Goal: Transaction & Acquisition: Obtain resource

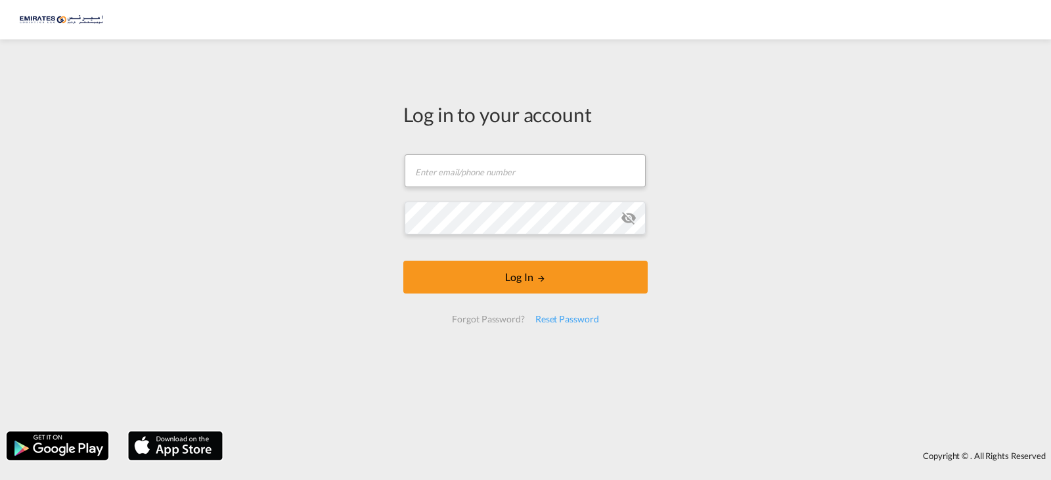
type input "[PERSON_NAME][EMAIL_ADDRESS][DOMAIN_NAME]"
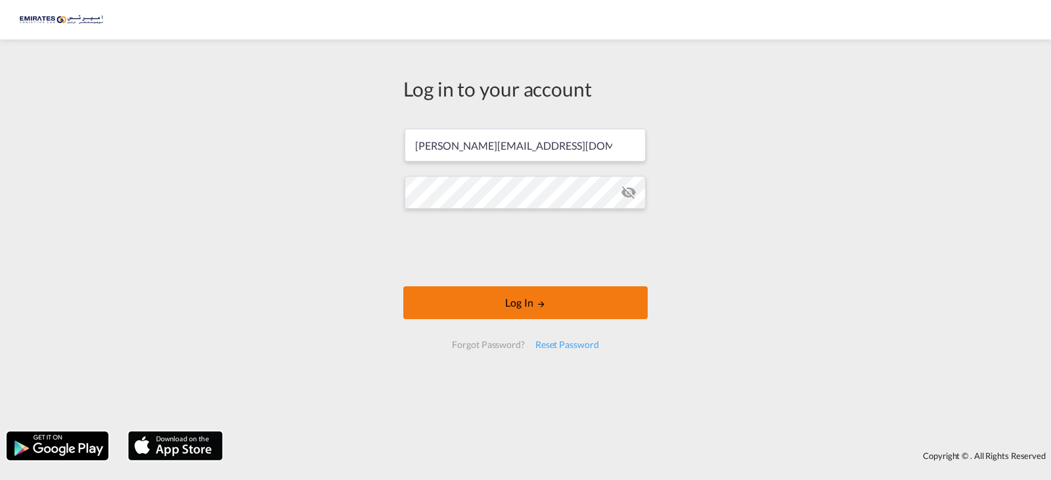
click at [522, 302] on button "Log In" at bounding box center [525, 302] width 244 height 33
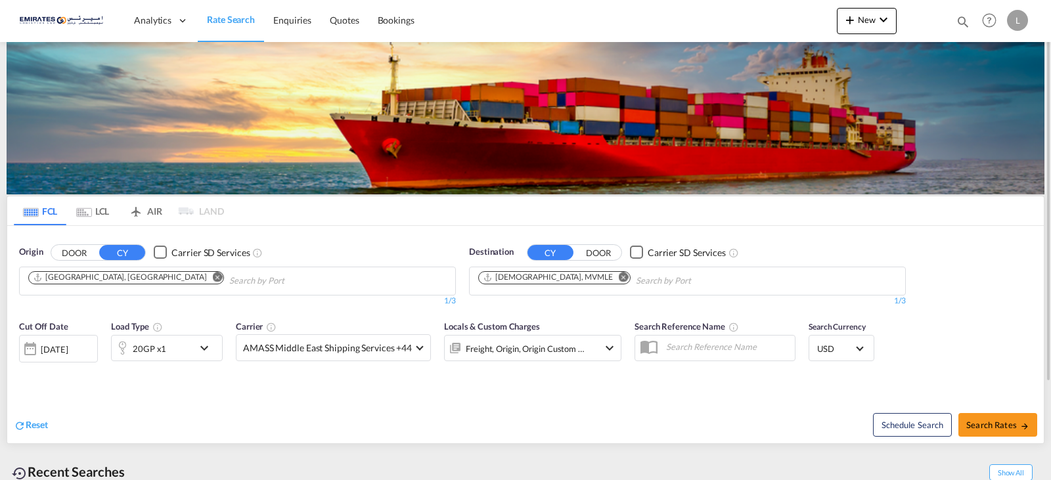
click at [610, 276] on button "Remove" at bounding box center [620, 278] width 20 height 13
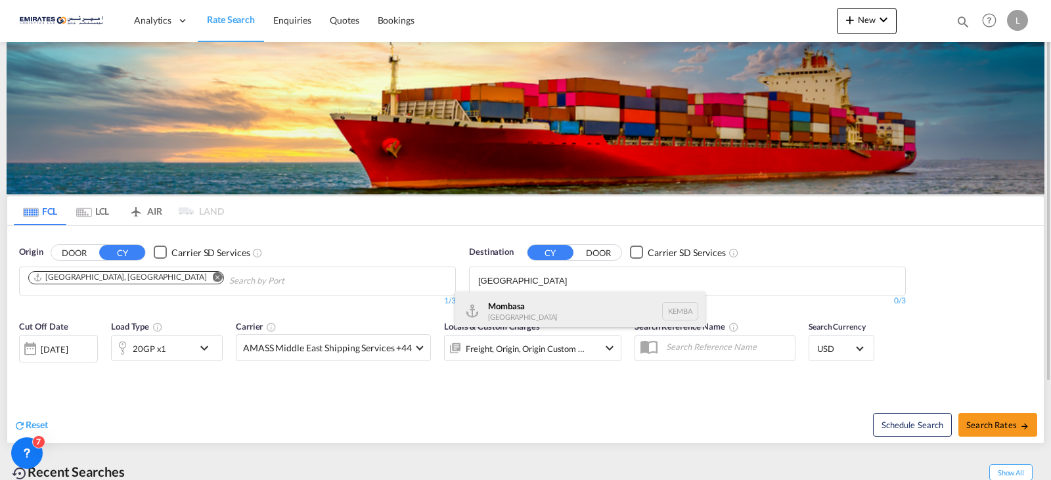
type input "[GEOGRAPHIC_DATA]"
click at [526, 313] on div "Mombasa [GEOGRAPHIC_DATA] [GEOGRAPHIC_DATA]" at bounding box center [579, 311] width 249 height 39
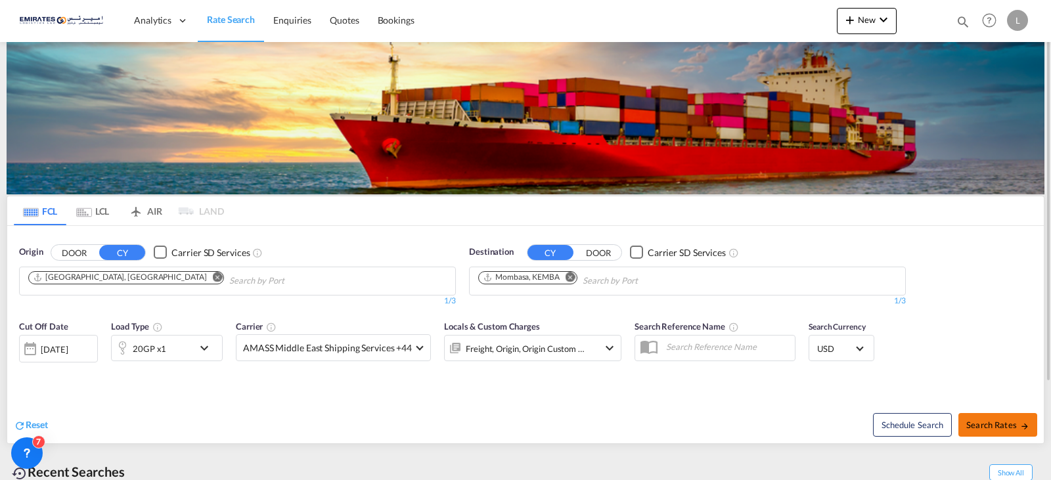
click at [1016, 429] on span "Search Rates" at bounding box center [997, 425] width 63 height 11
type input "AEJEA to KEMBA / [DATE]"
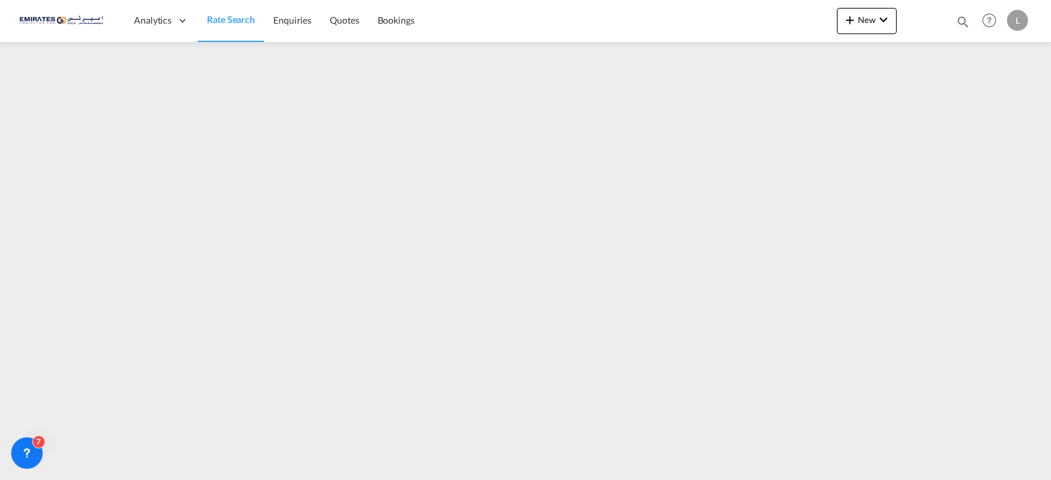
click at [869, 470] on div at bounding box center [525, 257] width 1051 height 431
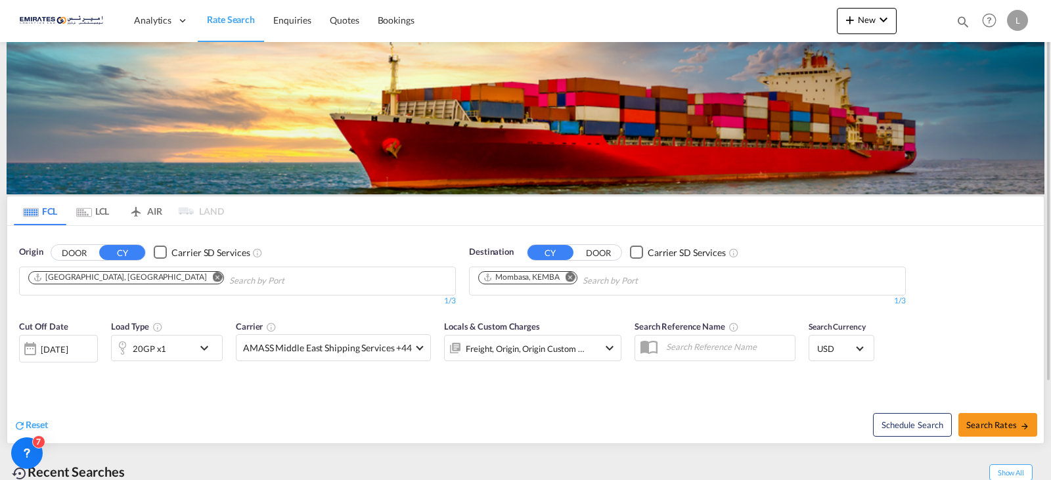
click at [68, 345] on div "[DATE]" at bounding box center [54, 349] width 27 height 12
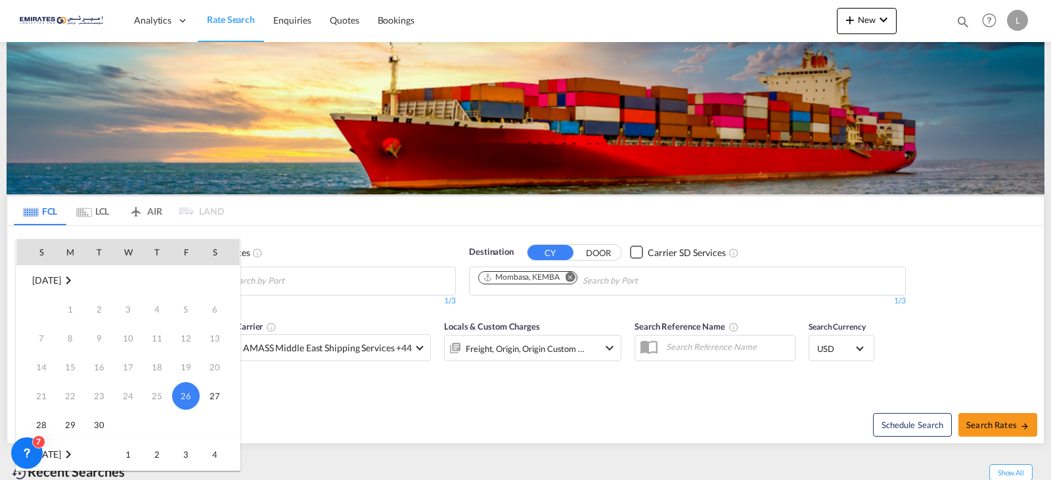
click at [76, 278] on md-icon "September 2025" at bounding box center [68, 280] width 16 height 16
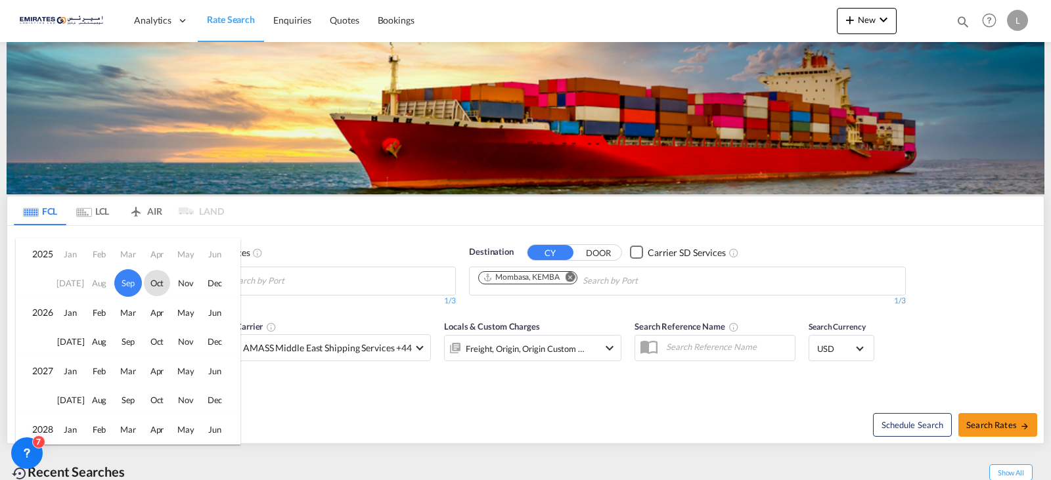
click at [154, 283] on span "Oct" at bounding box center [157, 283] width 26 height 26
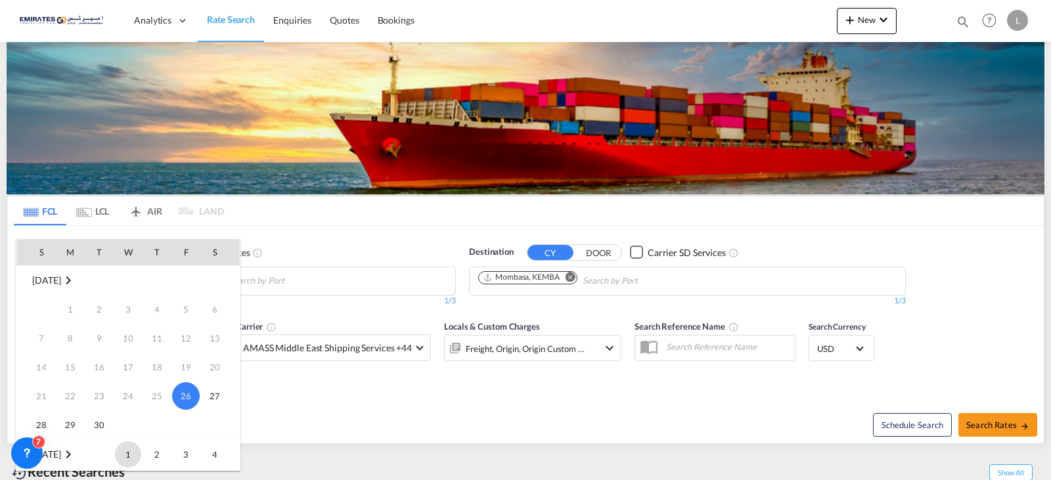
scroll to position [174, 0]
click at [181, 278] on span "3" at bounding box center [186, 280] width 26 height 26
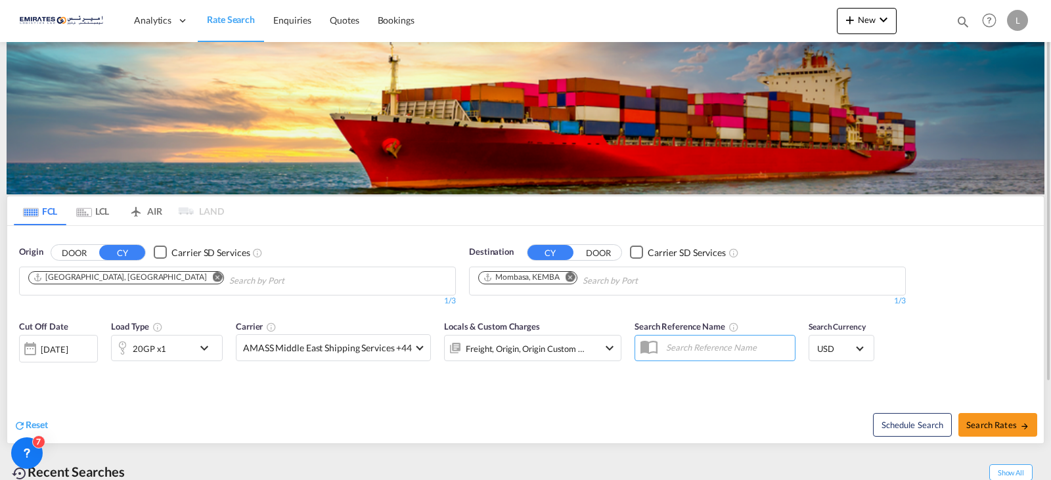
click at [1007, 438] on div "Schedule Search Search Rates" at bounding box center [786, 418] width 515 height 51
click at [1008, 427] on span "Search Rates" at bounding box center [997, 425] width 63 height 11
type input "AEJEA to KEMBA / [DATE]"
